Goal: Information Seeking & Learning: Learn about a topic

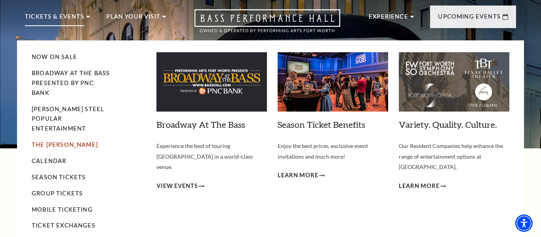
scroll to position [1, 0]
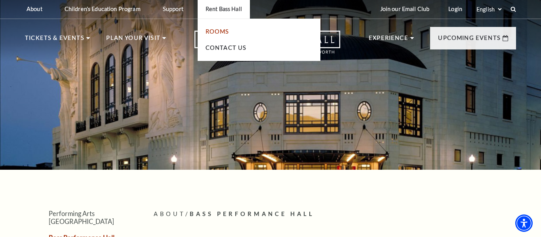
click at [220, 31] on link "Rooms" at bounding box center [218, 31] width 24 height 7
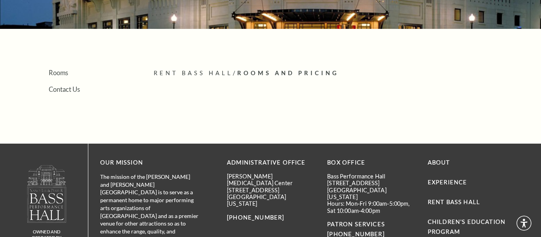
scroll to position [40, 0]
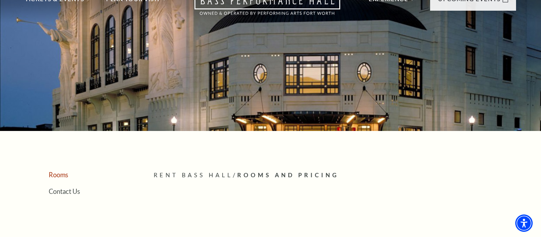
click at [60, 176] on link "Rooms" at bounding box center [58, 175] width 19 height 8
